Goal: Task Accomplishment & Management: Manage account settings

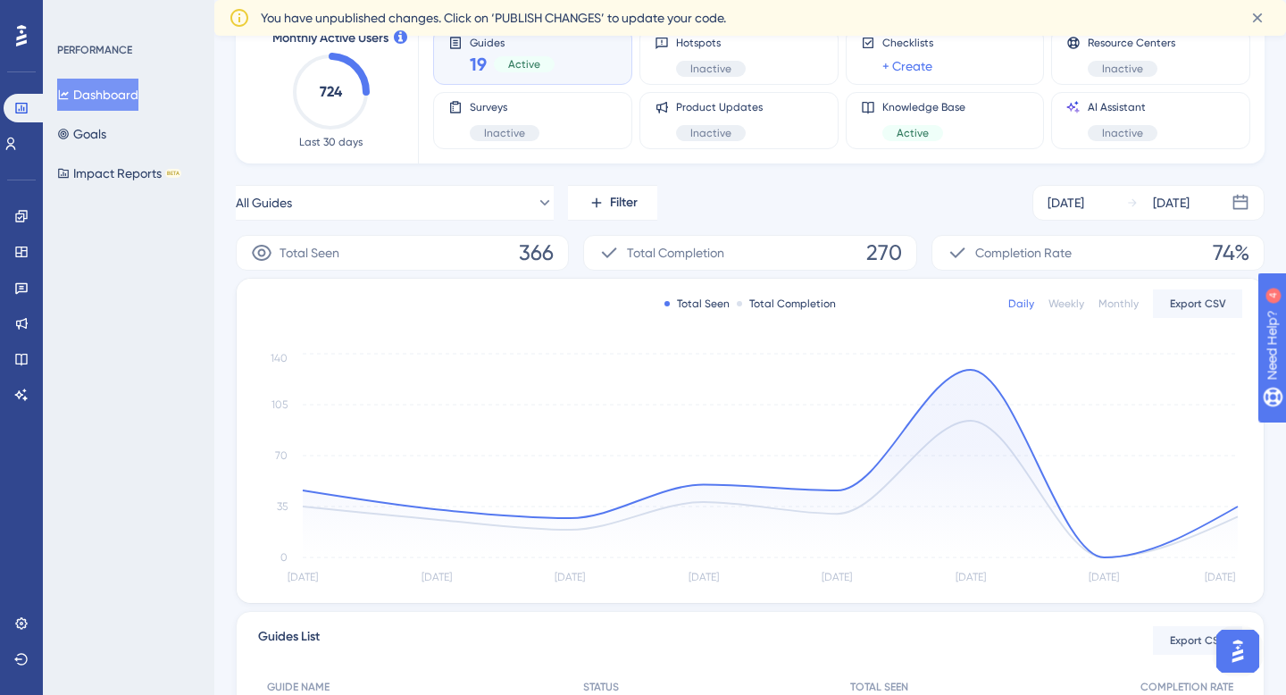
scroll to position [108, 0]
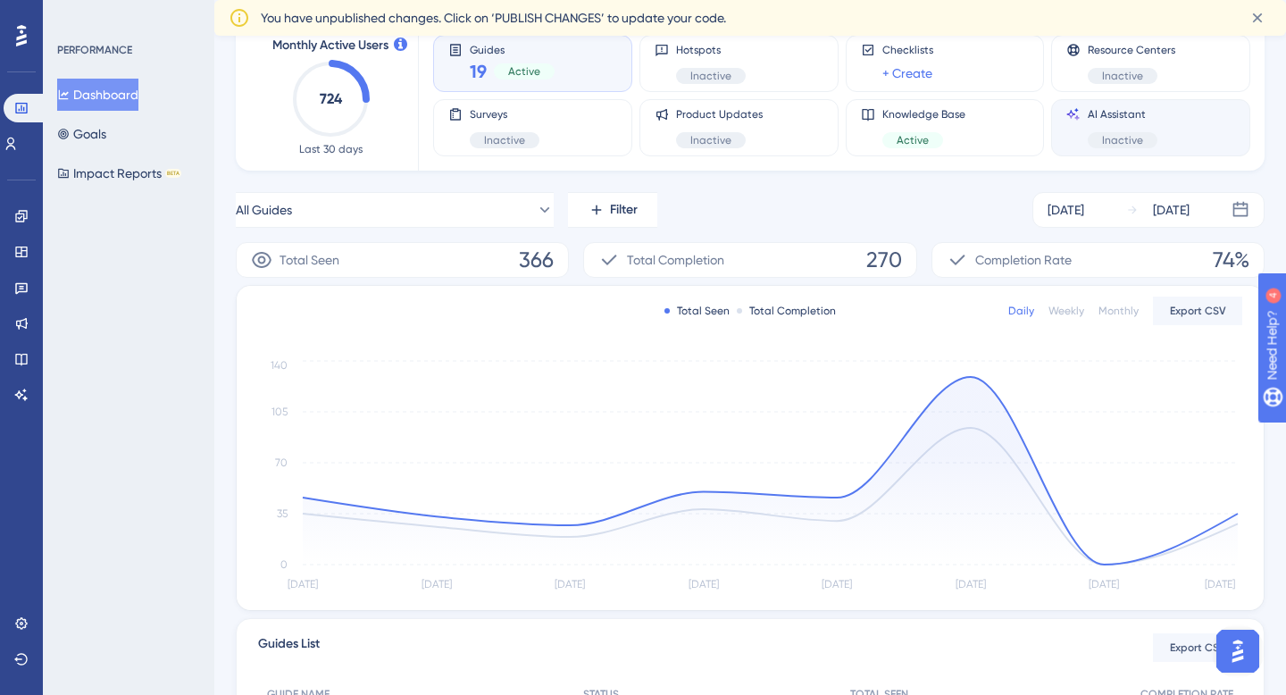
click at [1110, 129] on div "AI Assistant Inactive" at bounding box center [1122, 127] width 70 height 41
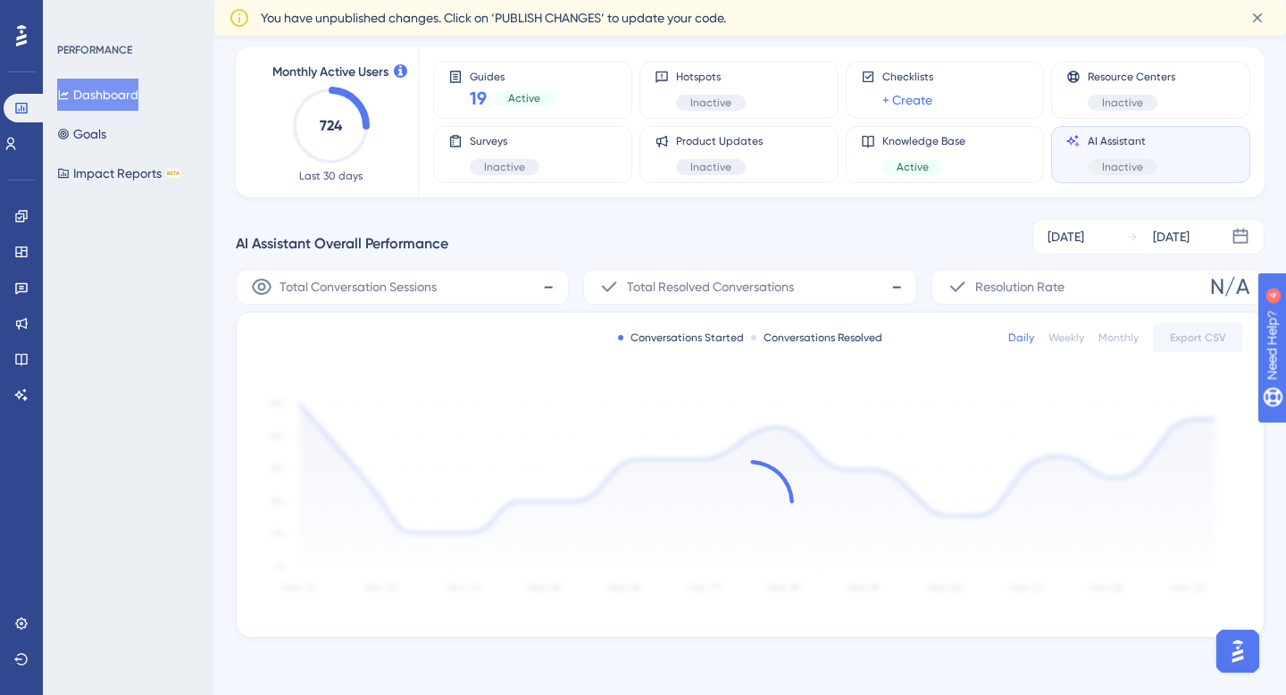
scroll to position [81, 0]
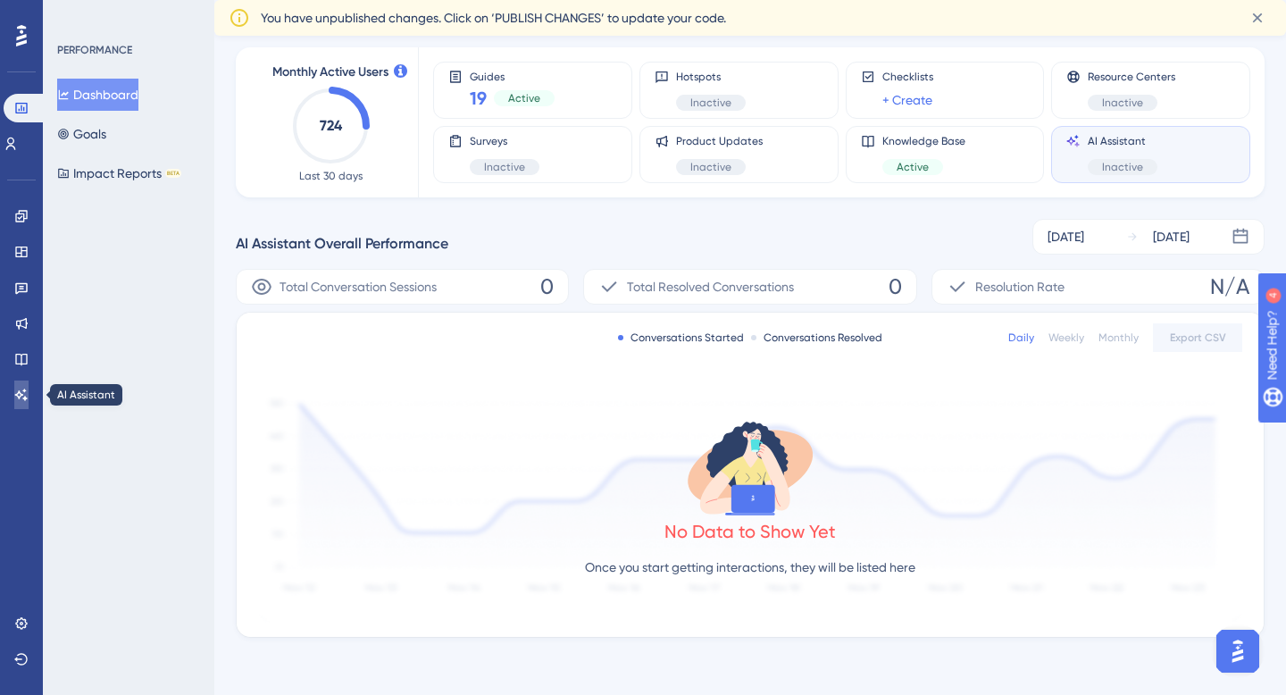
click at [19, 390] on icon at bounding box center [21, 394] width 12 height 12
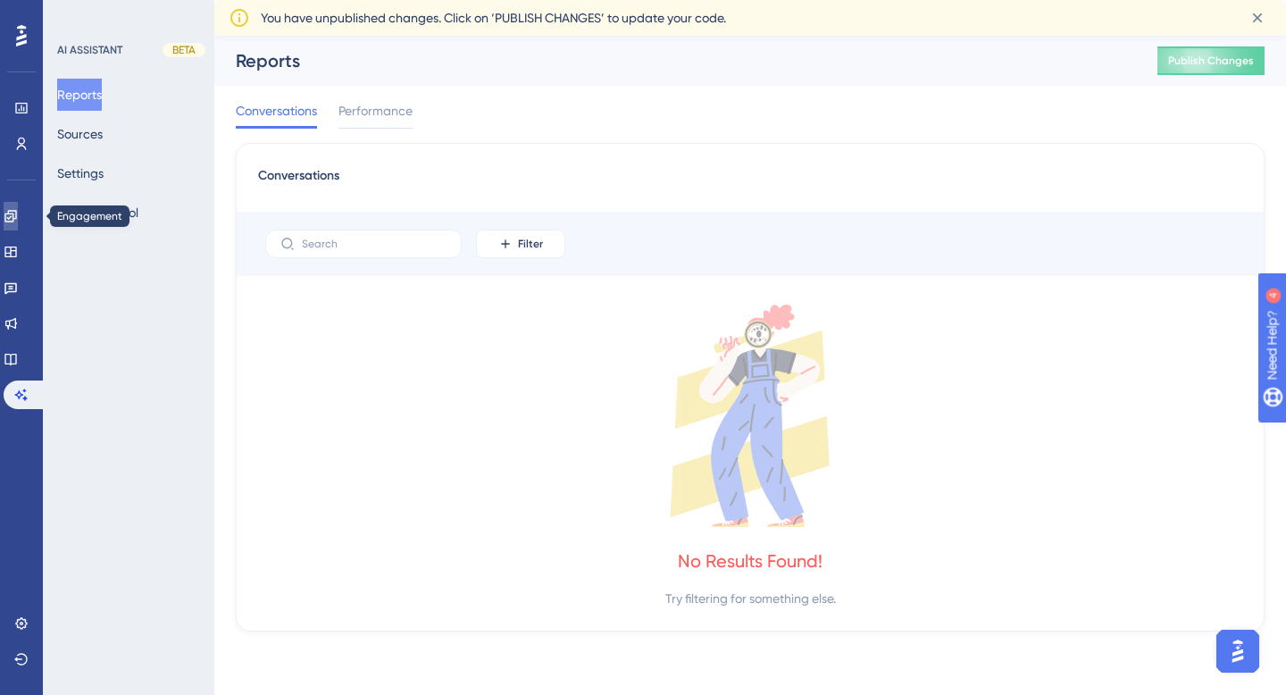
click at [18, 204] on link at bounding box center [11, 216] width 14 height 29
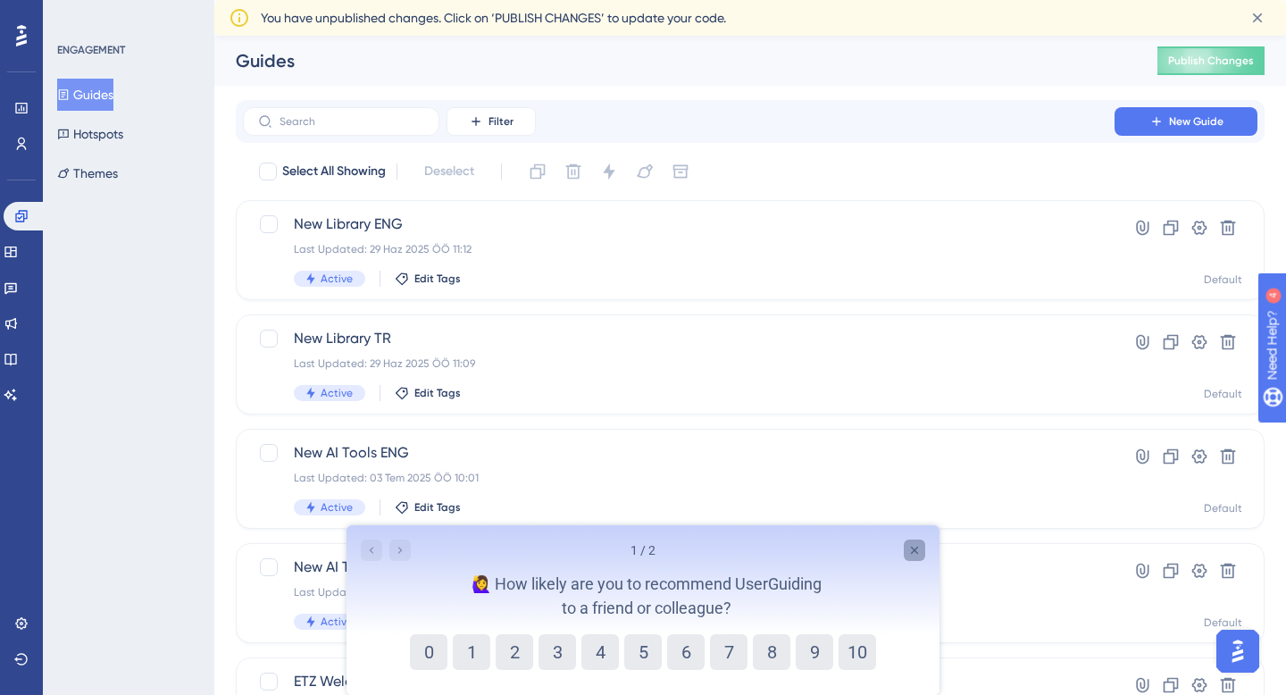
click at [912, 548] on icon "Close survey" at bounding box center [914, 549] width 7 height 7
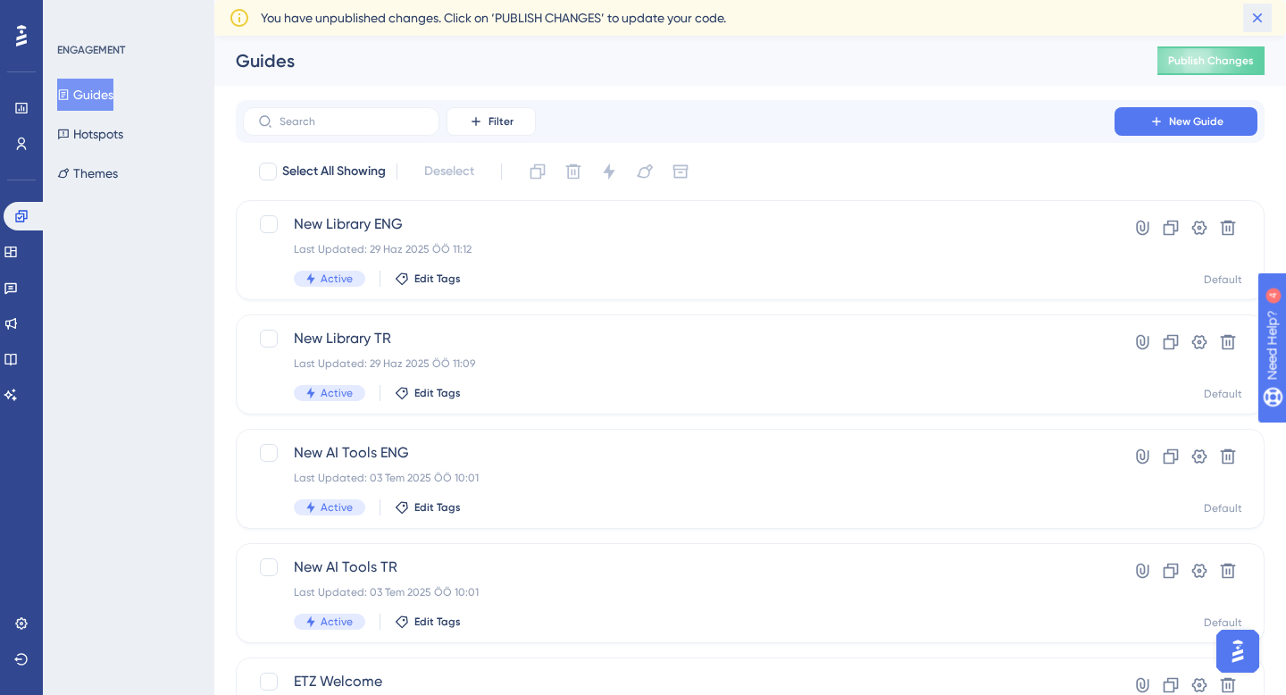
click at [1257, 21] on icon at bounding box center [1257, 18] width 18 height 18
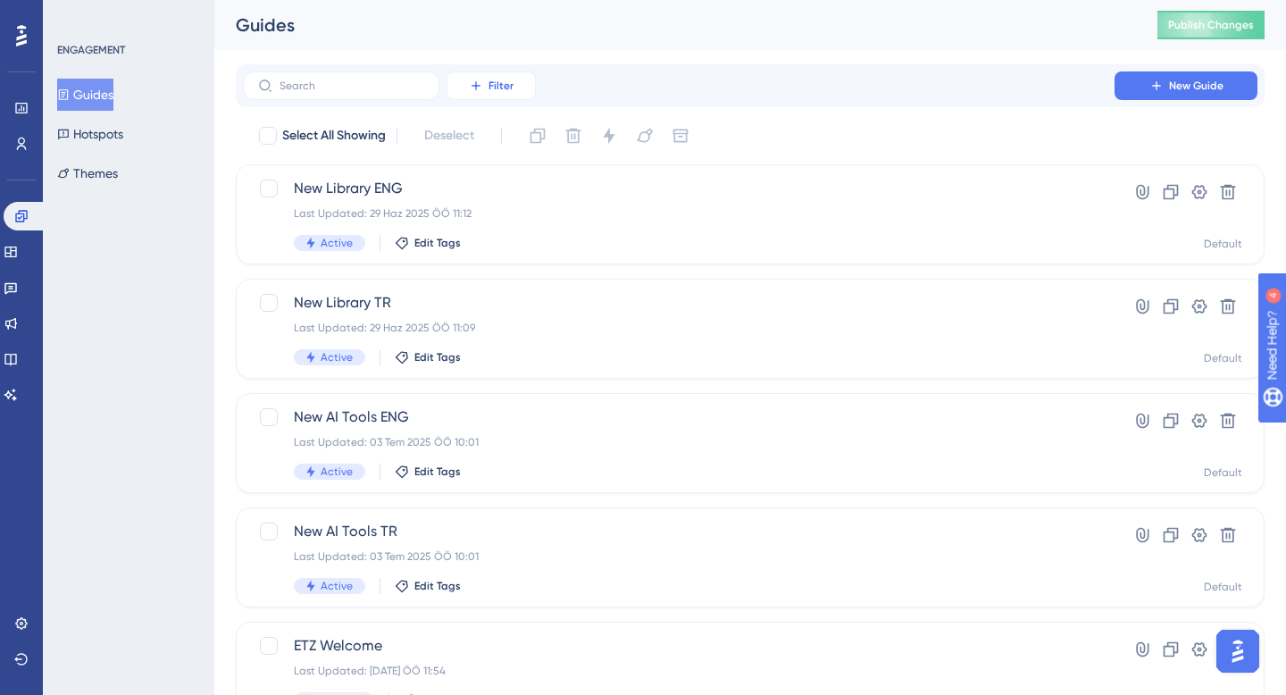
click at [464, 86] on button "Filter" at bounding box center [490, 85] width 89 height 29
click at [516, 238] on div "Status Status" at bounding box center [508, 244] width 73 height 36
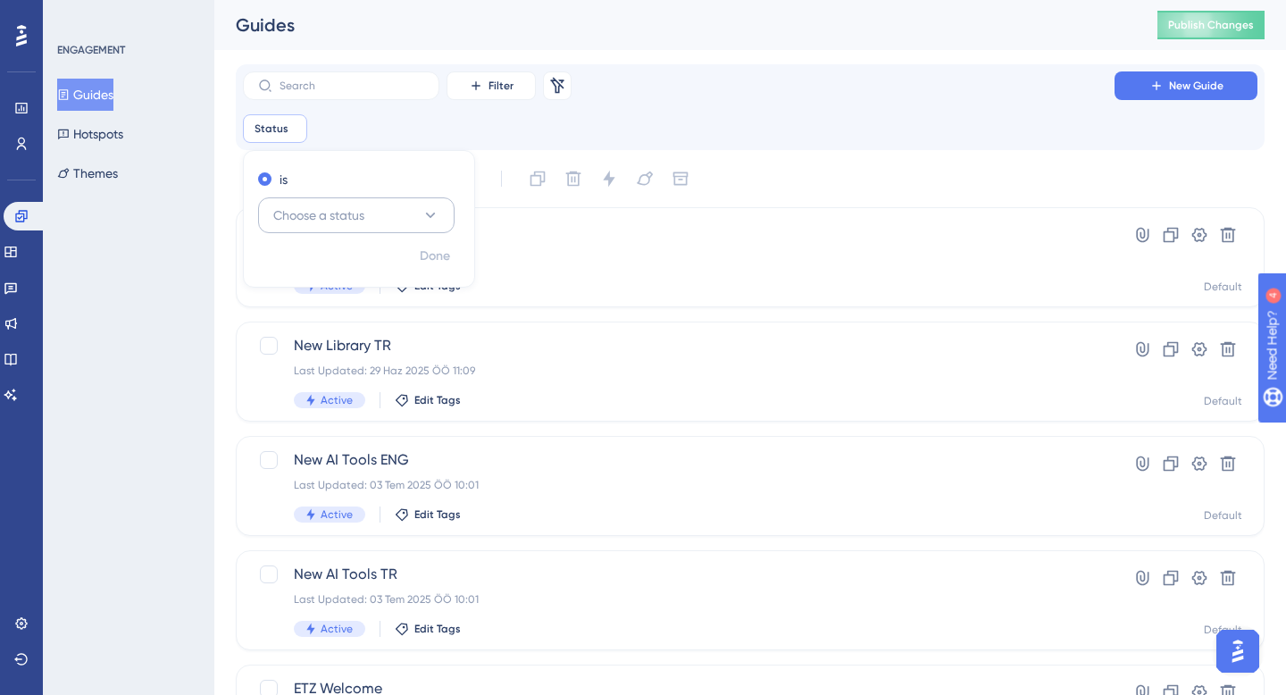
click at [395, 212] on button "Choose a status" at bounding box center [356, 215] width 196 height 36
click at [377, 275] on div "Active Active" at bounding box center [356, 270] width 145 height 36
click at [446, 253] on span "Done" at bounding box center [435, 256] width 30 height 21
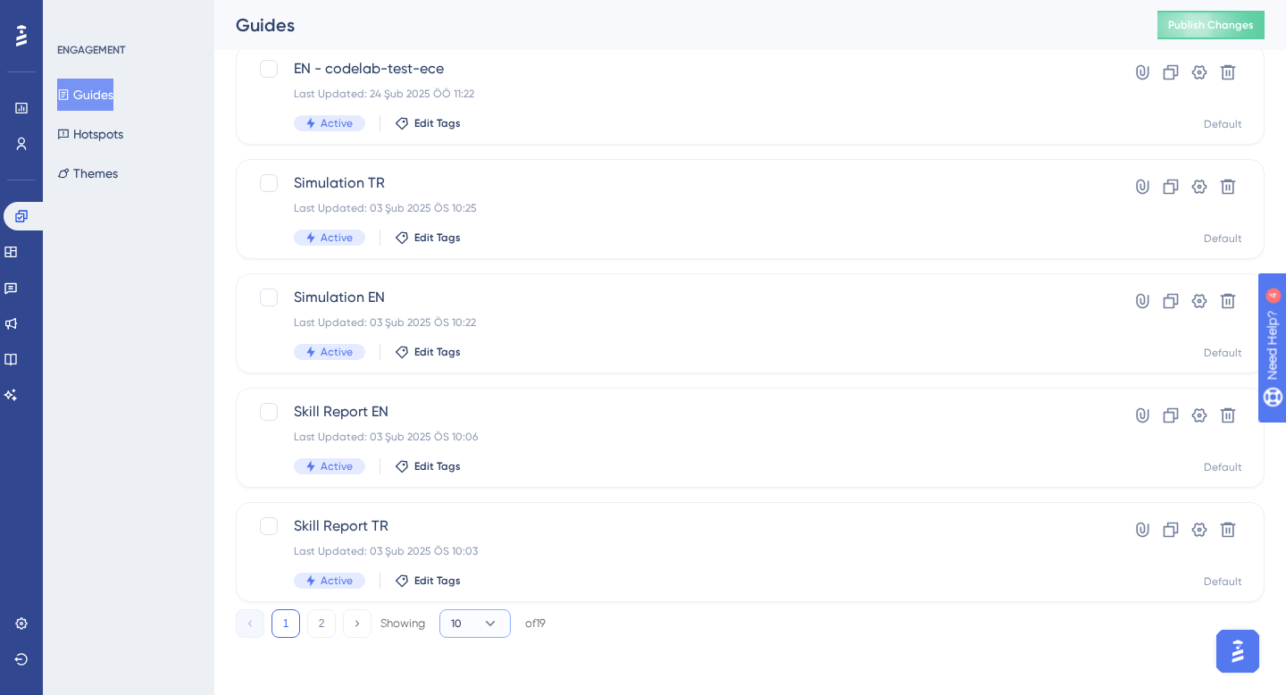
click at [468, 620] on button "10" at bounding box center [474, 623] width 71 height 29
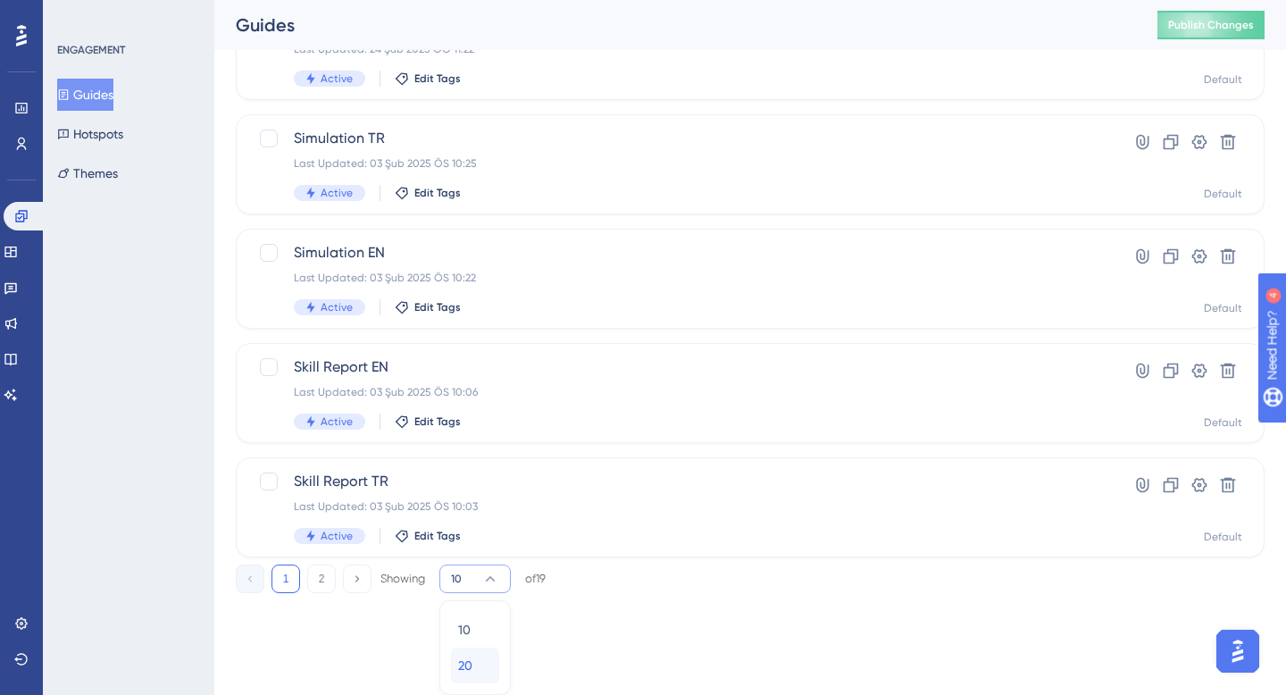
click at [478, 658] on div "20 20" at bounding box center [475, 665] width 34 height 36
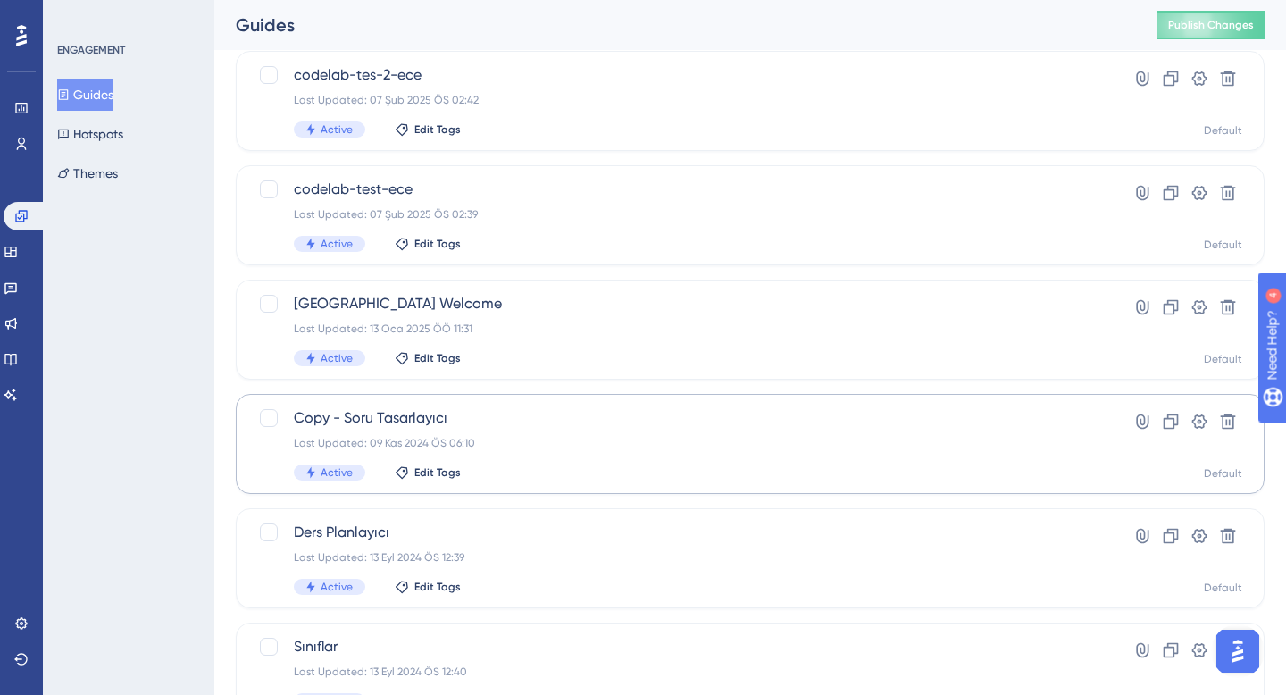
scroll to position [1287, 0]
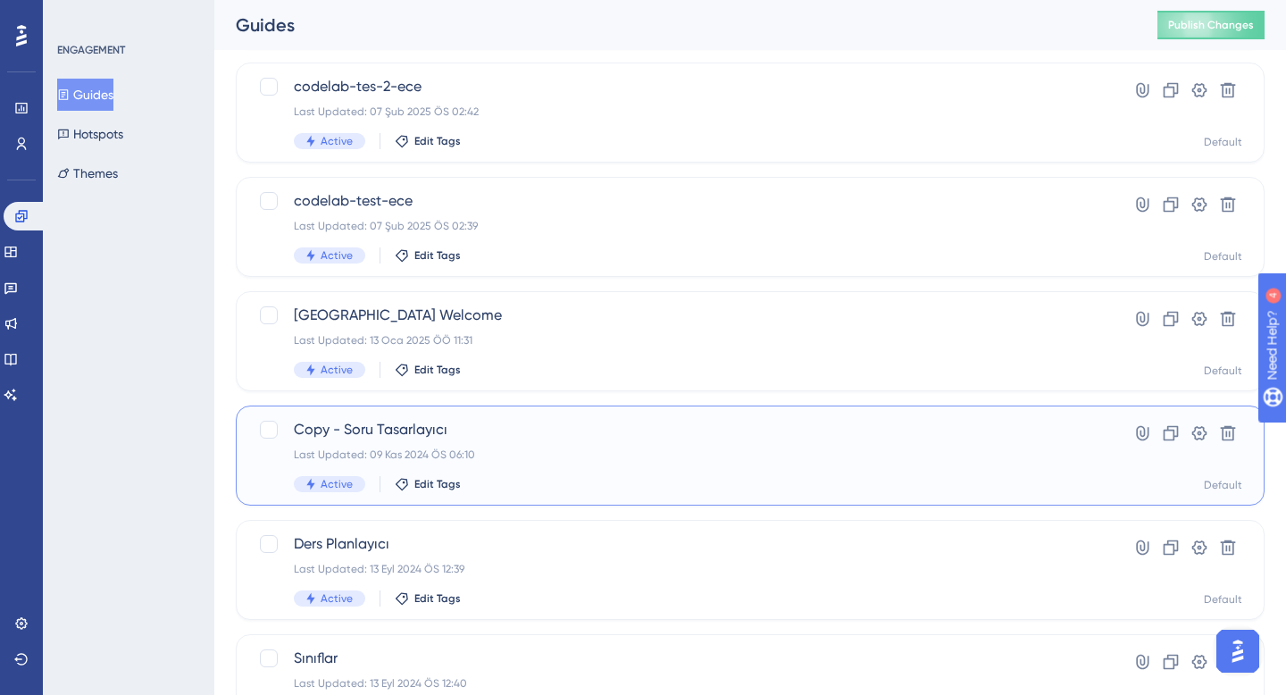
click at [534, 446] on div "Copy - Soru Tasarlayıcı Last Updated: 09 Kas 2024 ÖS 06:10 Active Edit Tags" at bounding box center [679, 455] width 770 height 73
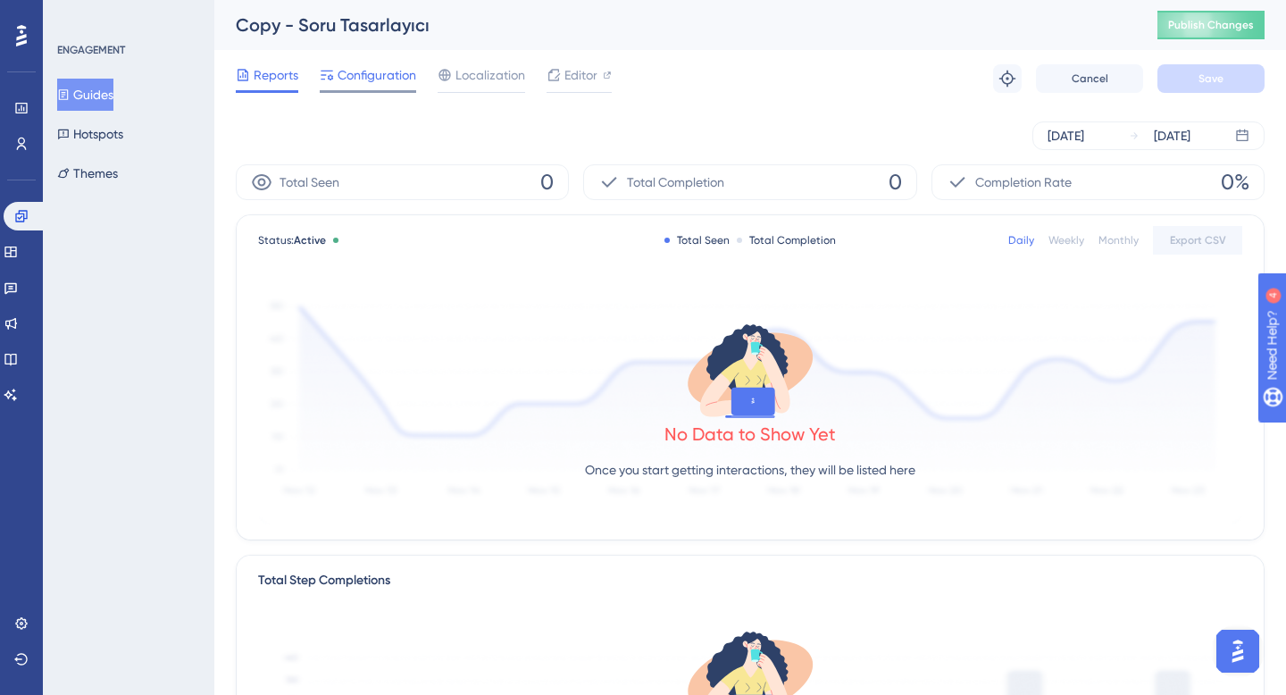
click at [385, 79] on span "Configuration" at bounding box center [376, 74] width 79 height 21
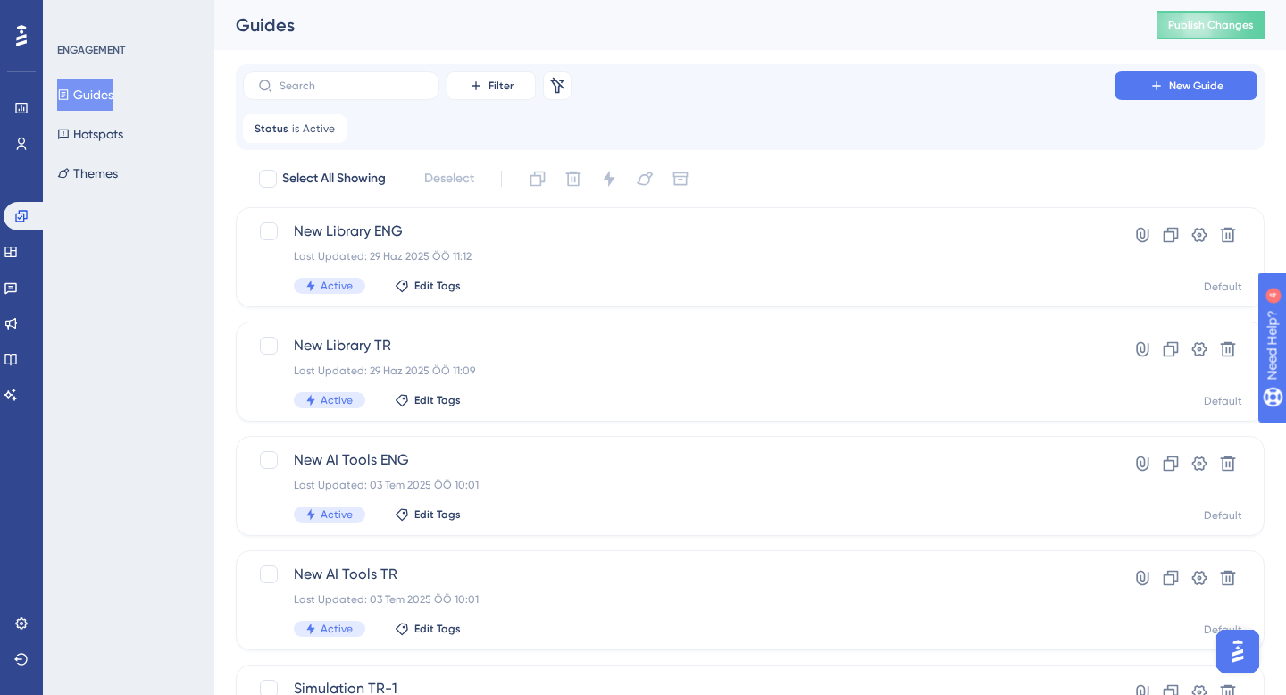
scroll to position [734, 0]
